Goal: Find specific page/section: Find specific page/section

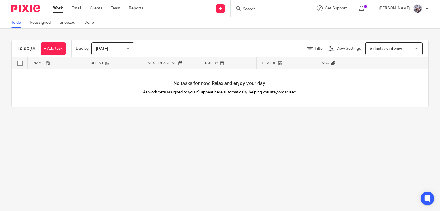
click at [251, 8] on input "Search" at bounding box center [268, 9] width 52 height 5
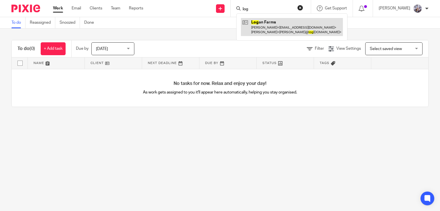
type input "log"
click at [279, 25] on link at bounding box center [292, 27] width 102 height 18
